Goal: Obtain resource: Obtain resource

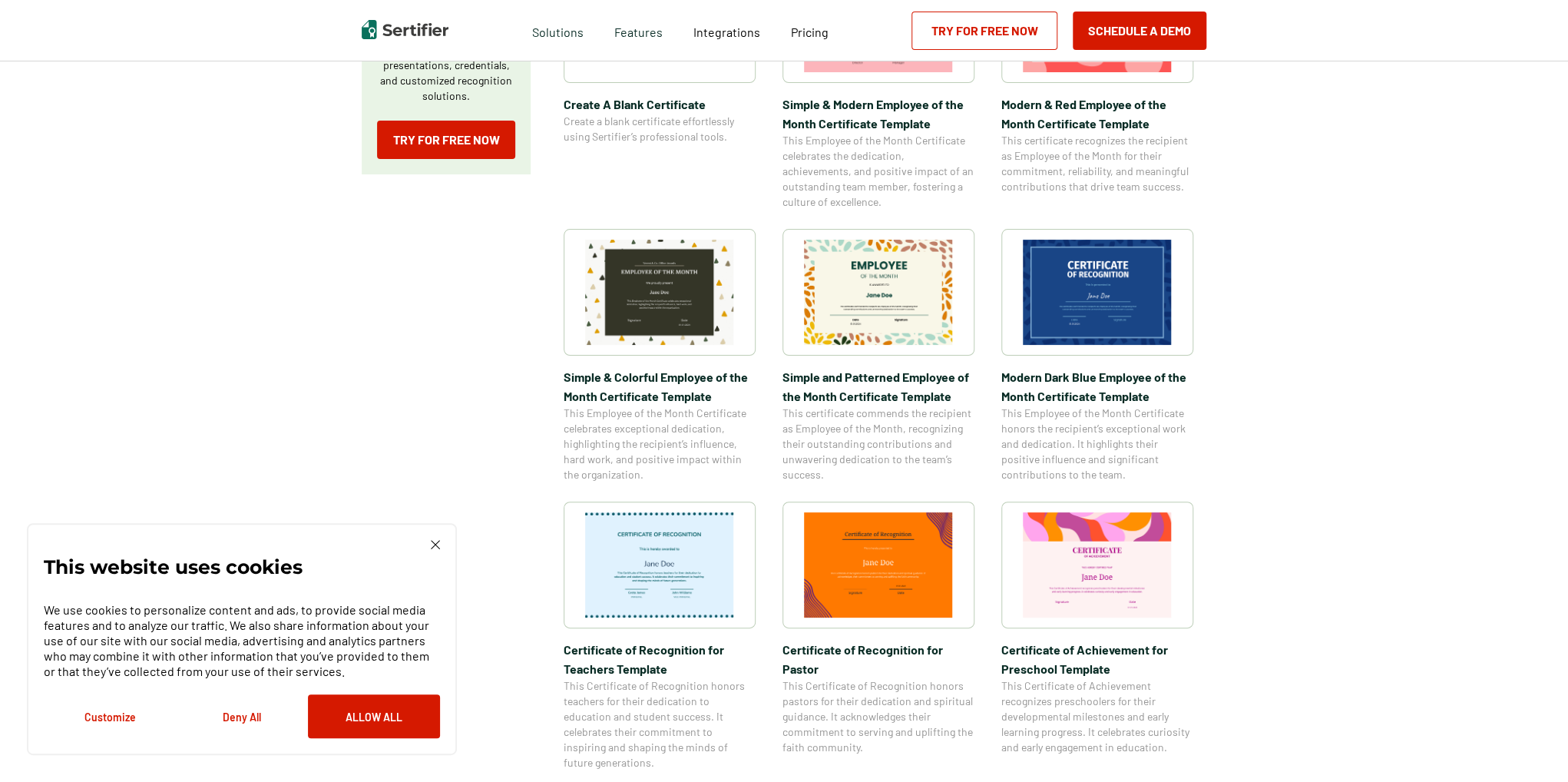
scroll to position [231, 0]
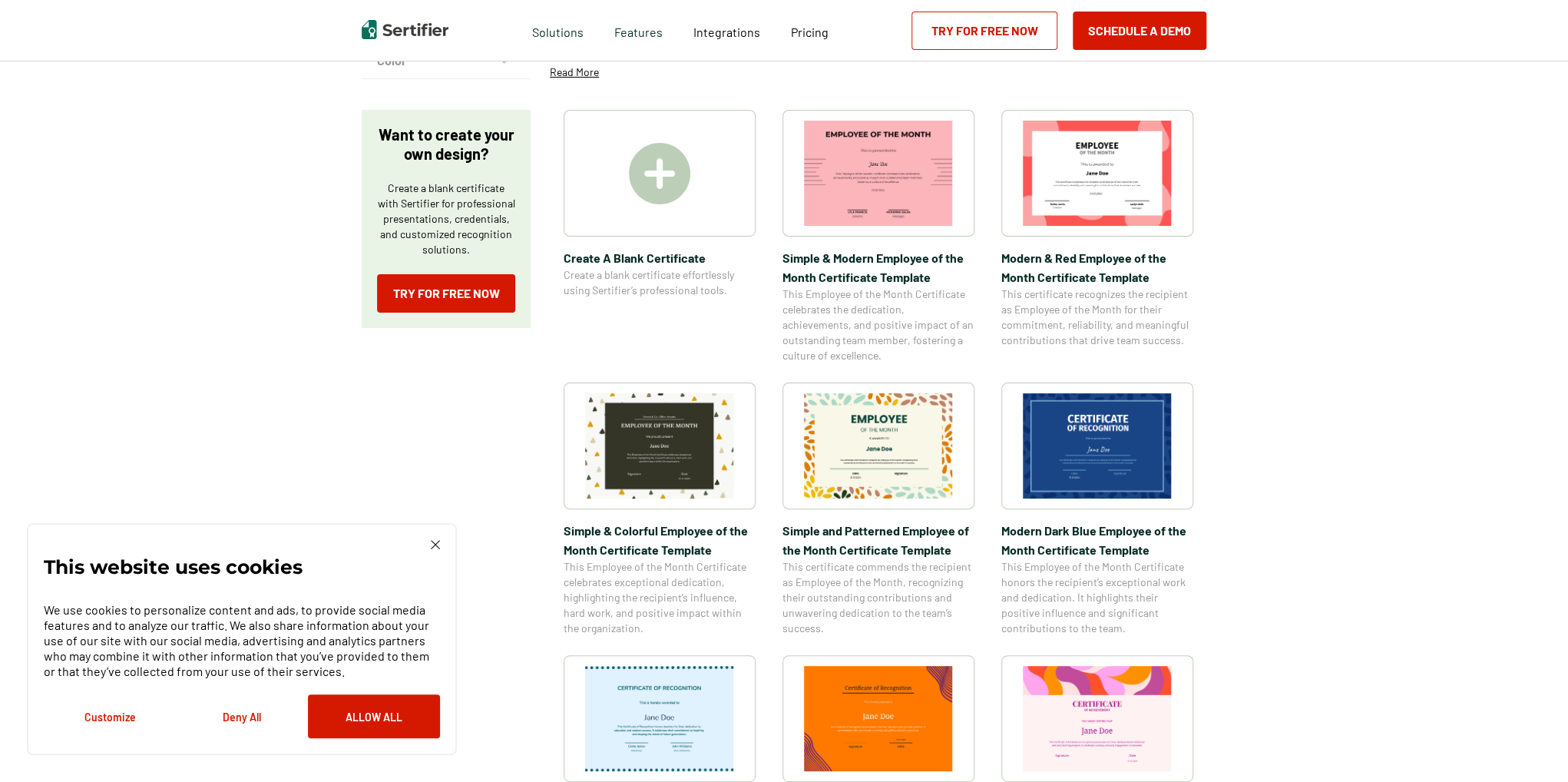
click at [672, 200] on img at bounding box center [659, 174] width 61 height 61
click at [707, 176] on img at bounding box center [878, 173] width 149 height 105
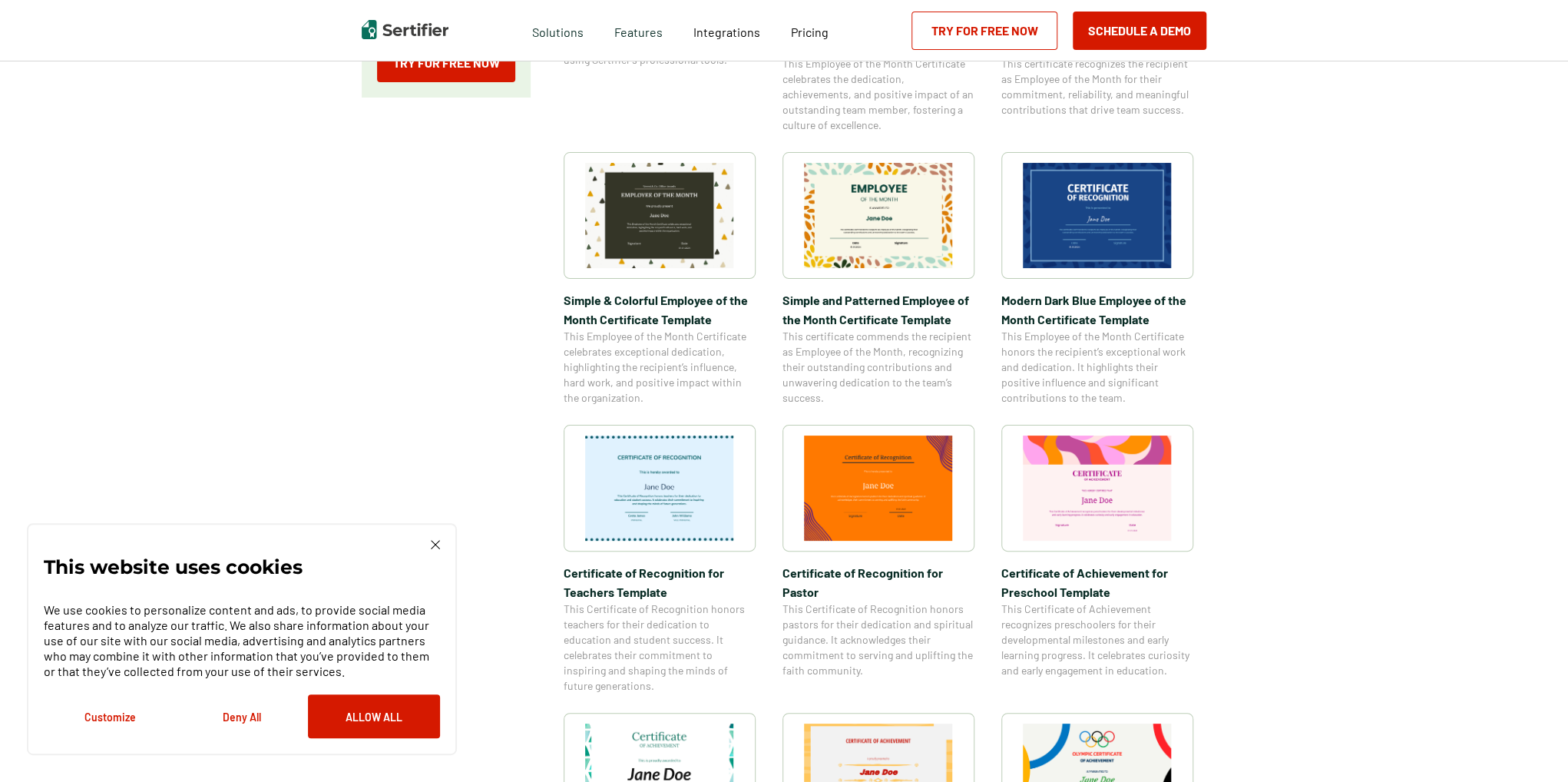
scroll to position [538, 0]
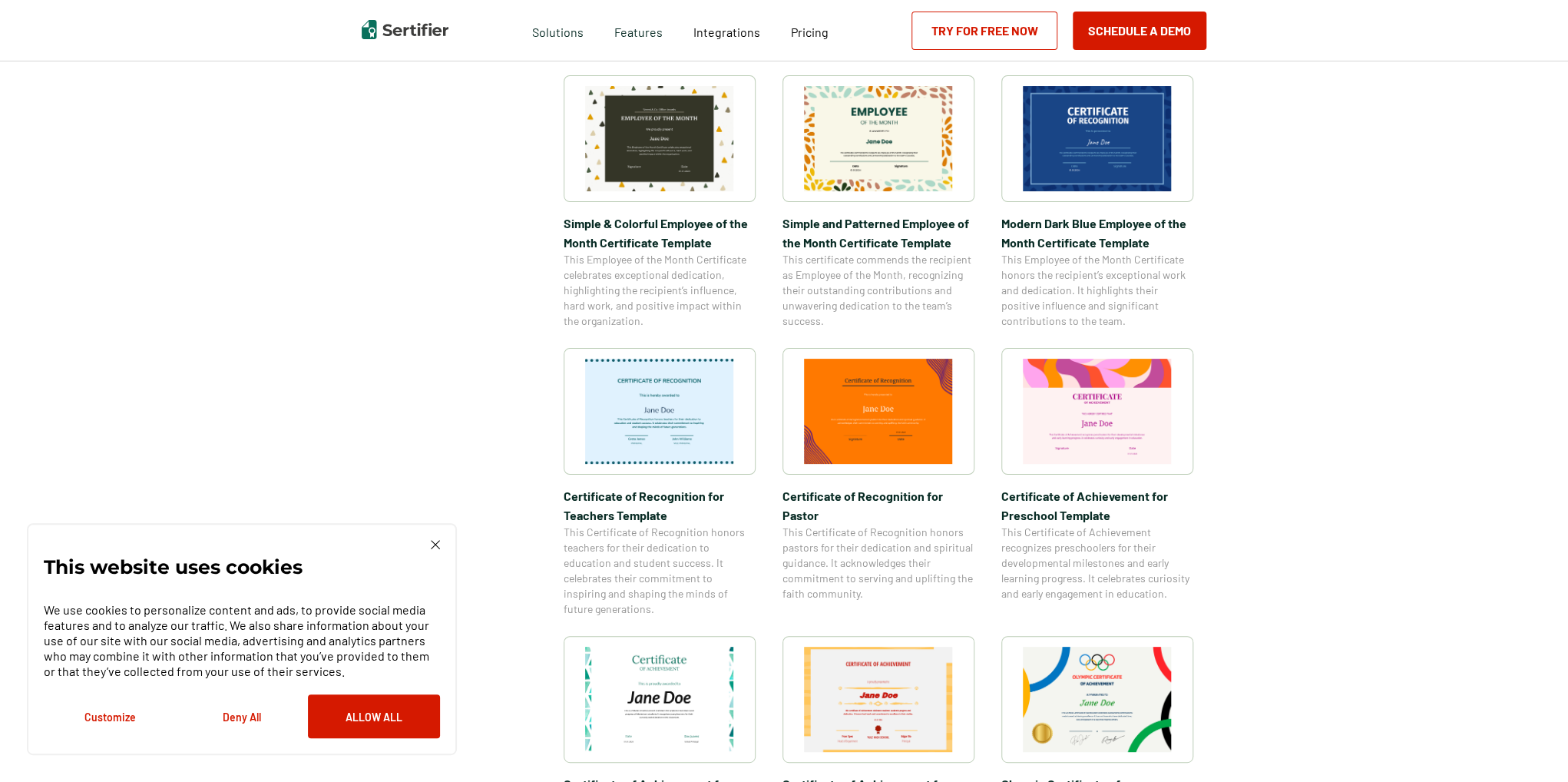
click at [707, 414] on img at bounding box center [1097, 411] width 149 height 105
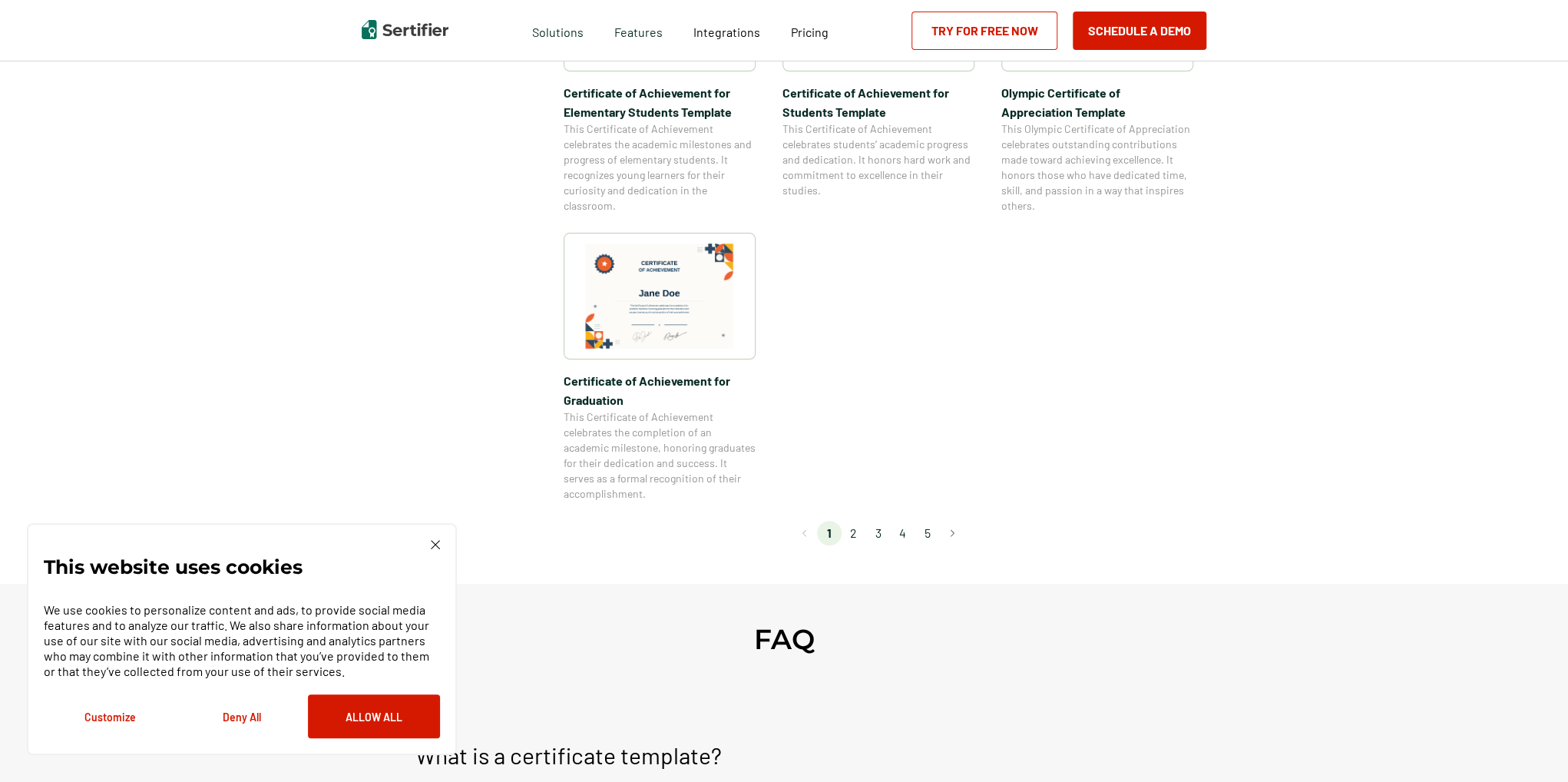
scroll to position [1383, 0]
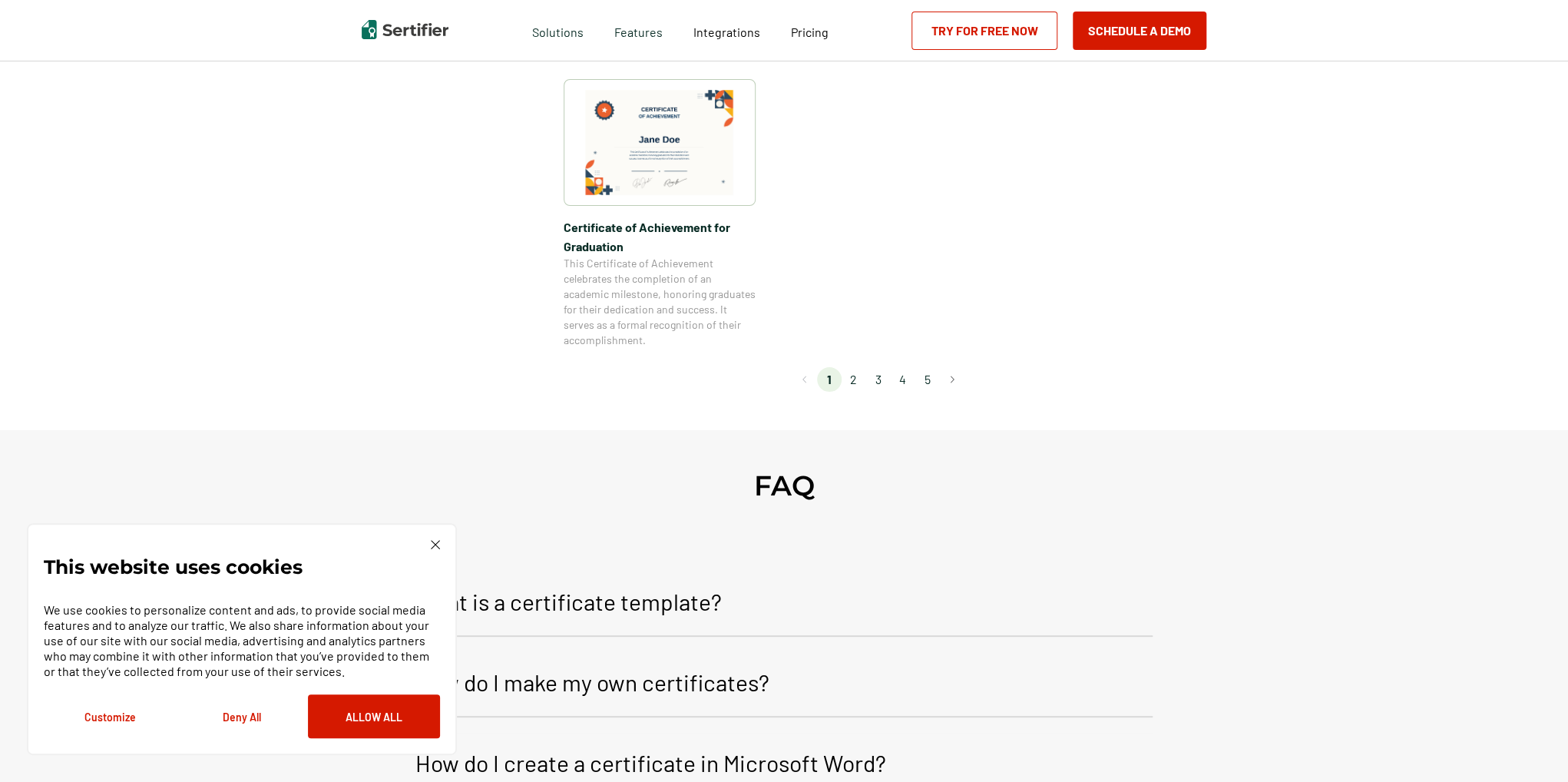
click at [707, 376] on li "2" at bounding box center [854, 379] width 25 height 25
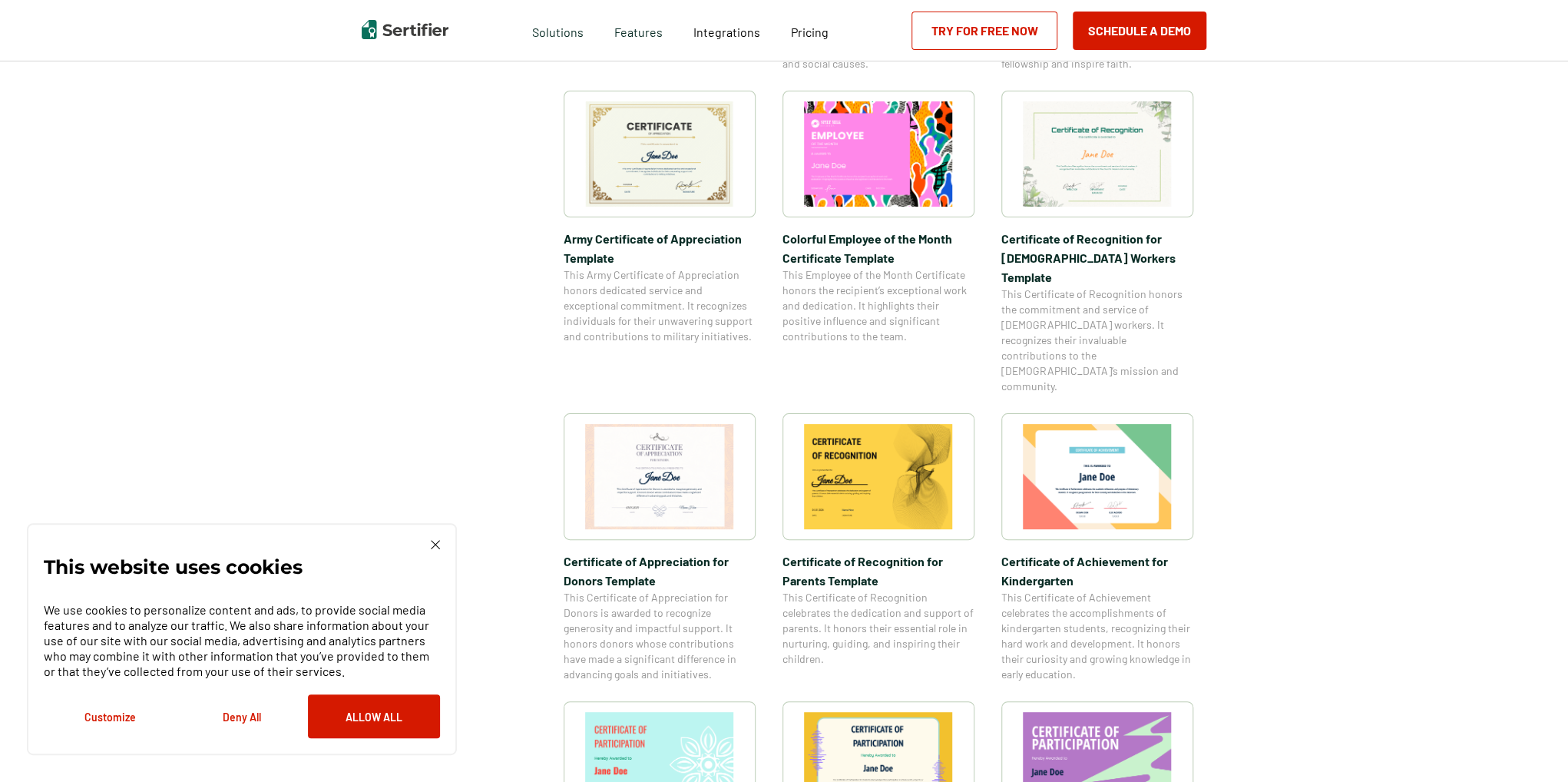
scroll to position [231, 0]
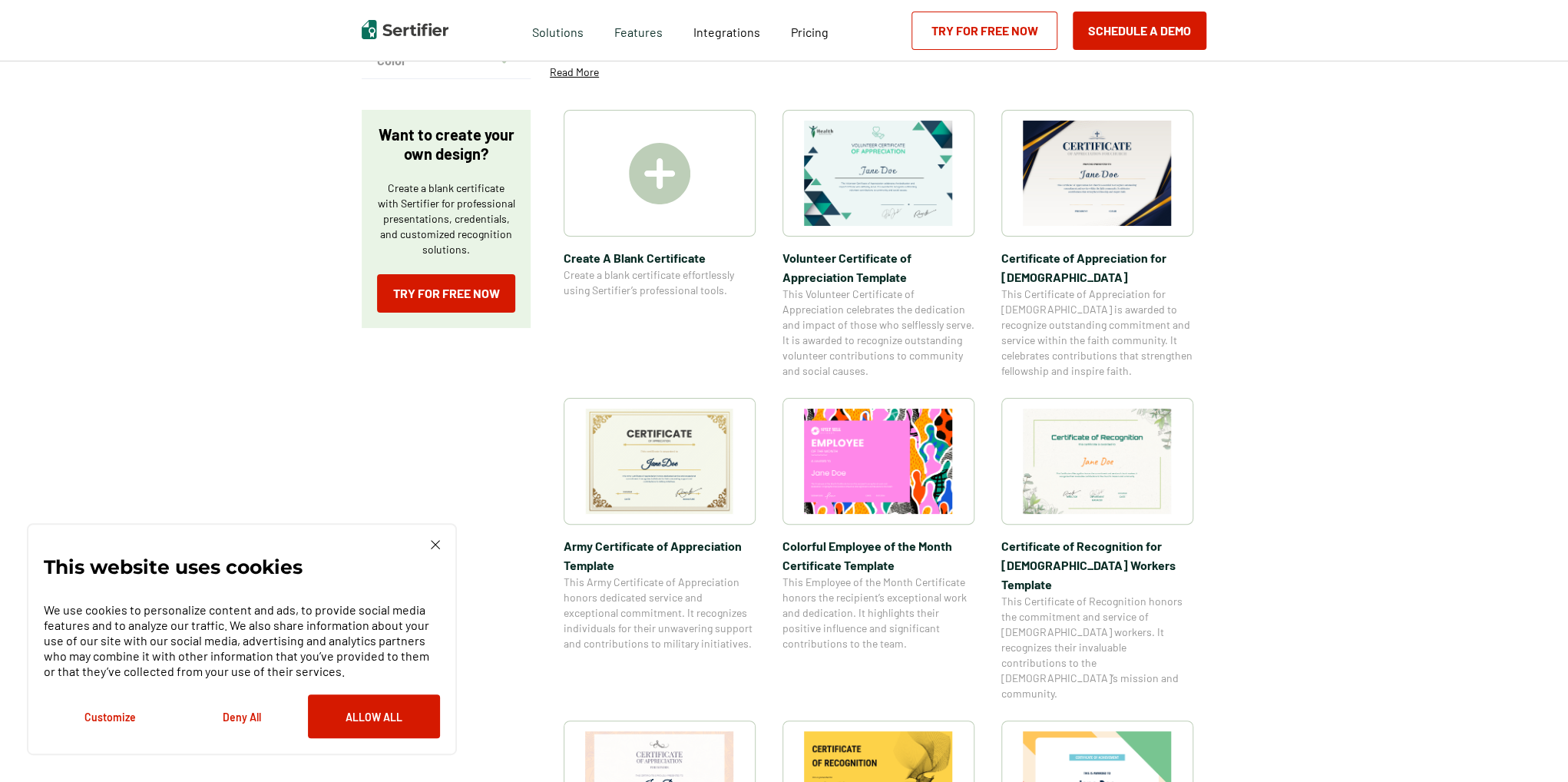
click at [666, 192] on img at bounding box center [659, 174] width 61 height 61
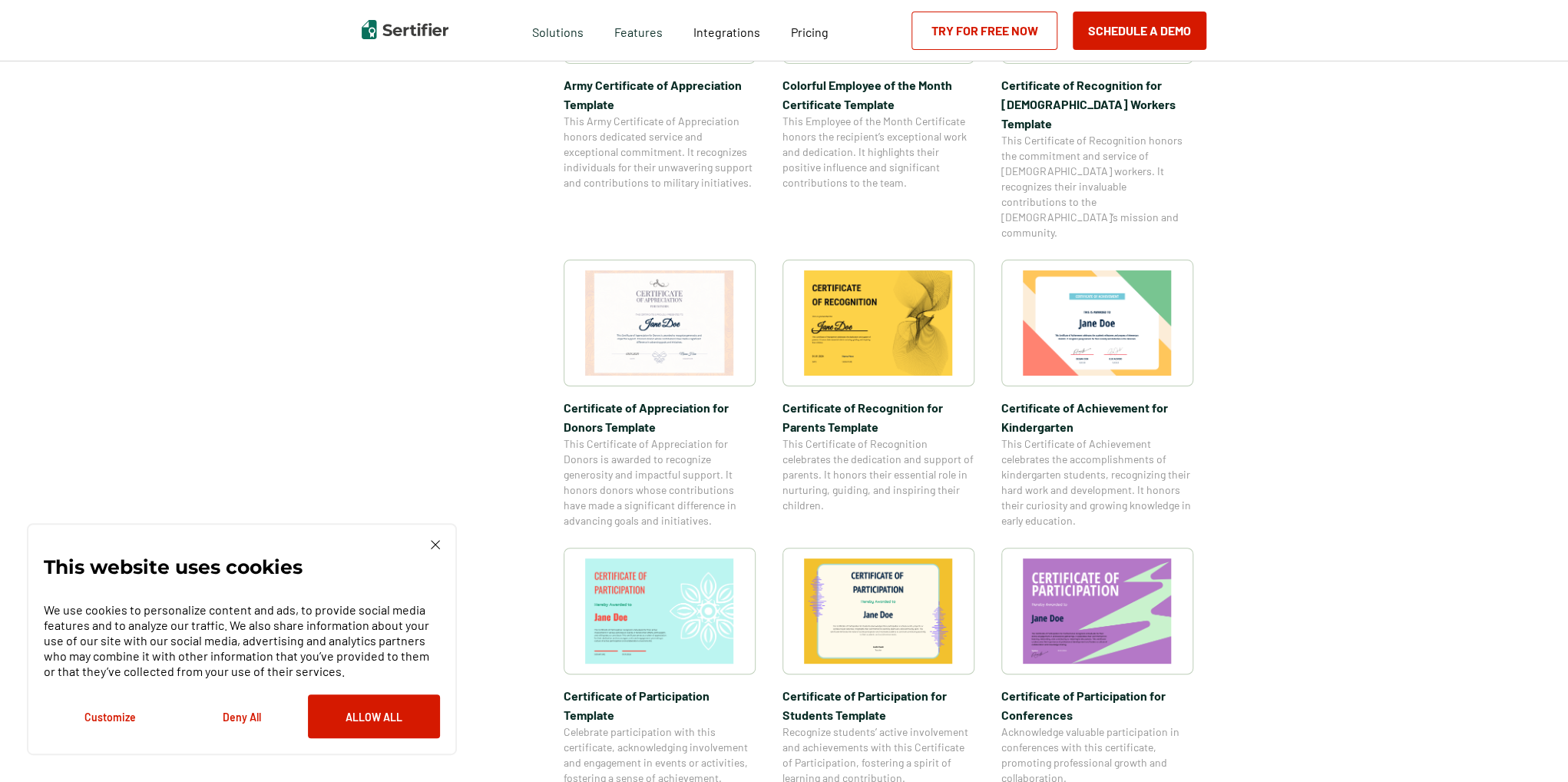
scroll to position [1075, 0]
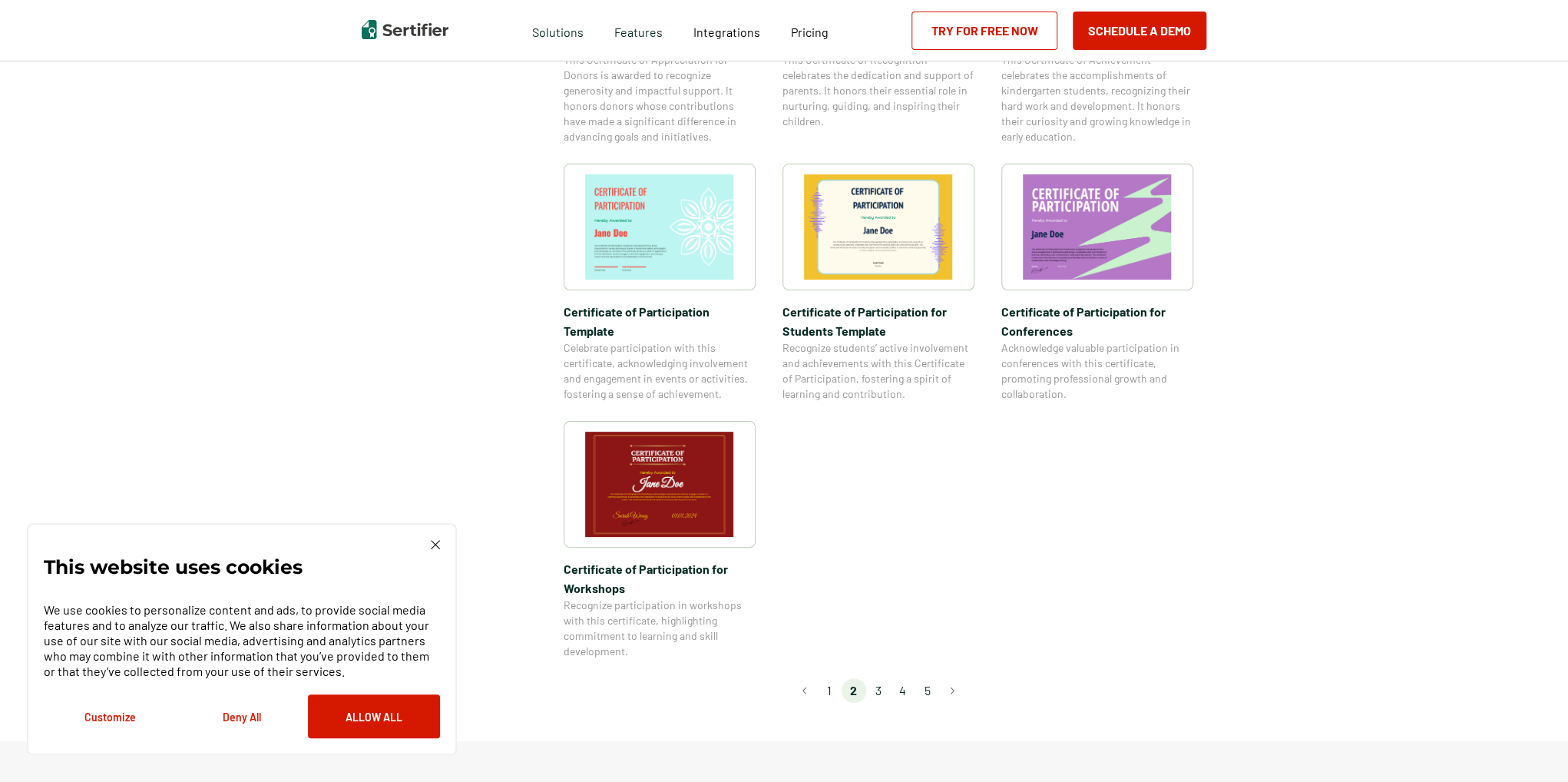
click at [707, 679] on li "3" at bounding box center [878, 691] width 25 height 25
